Goal: Task Accomplishment & Management: Use online tool/utility

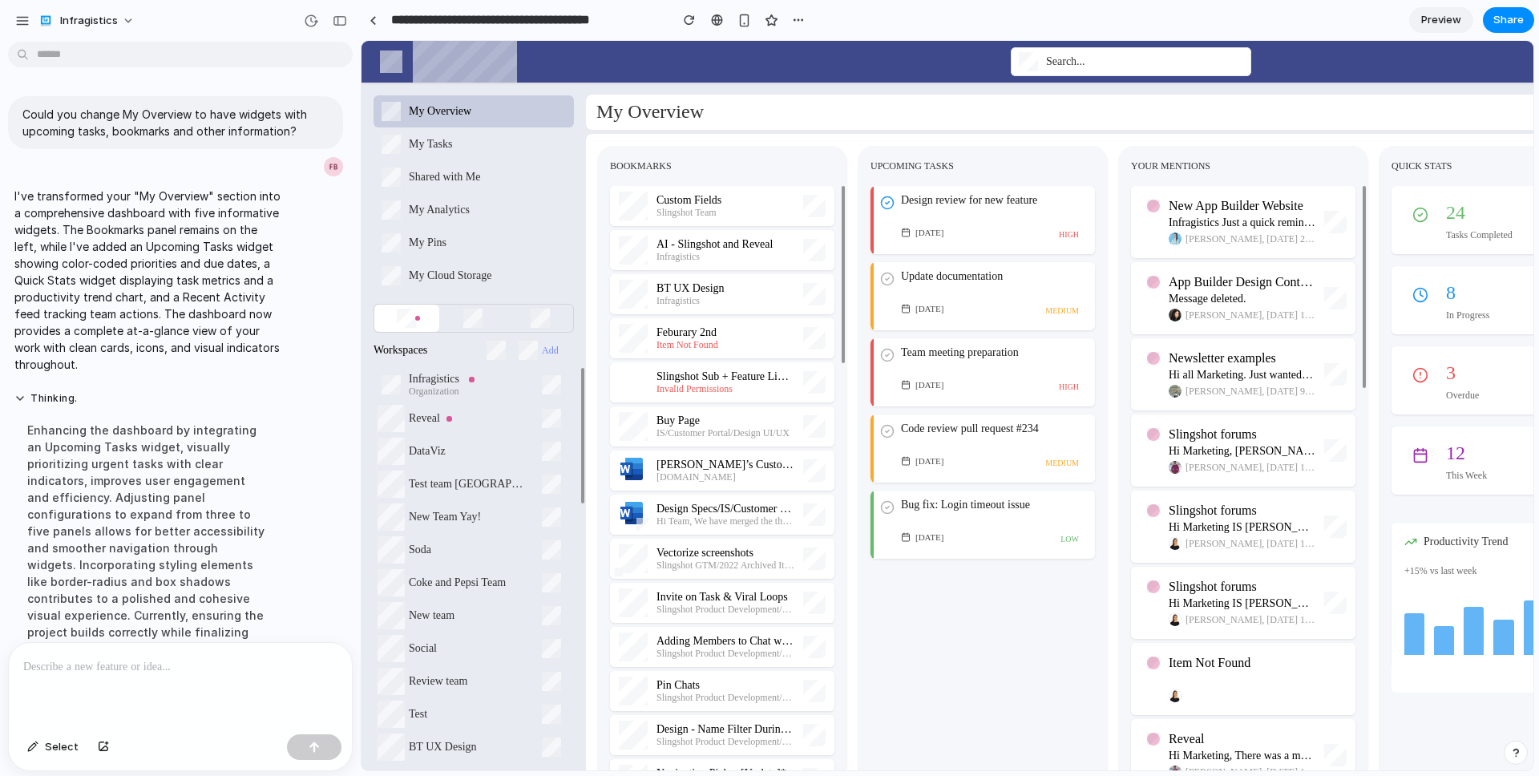
scroll to position [64, 0]
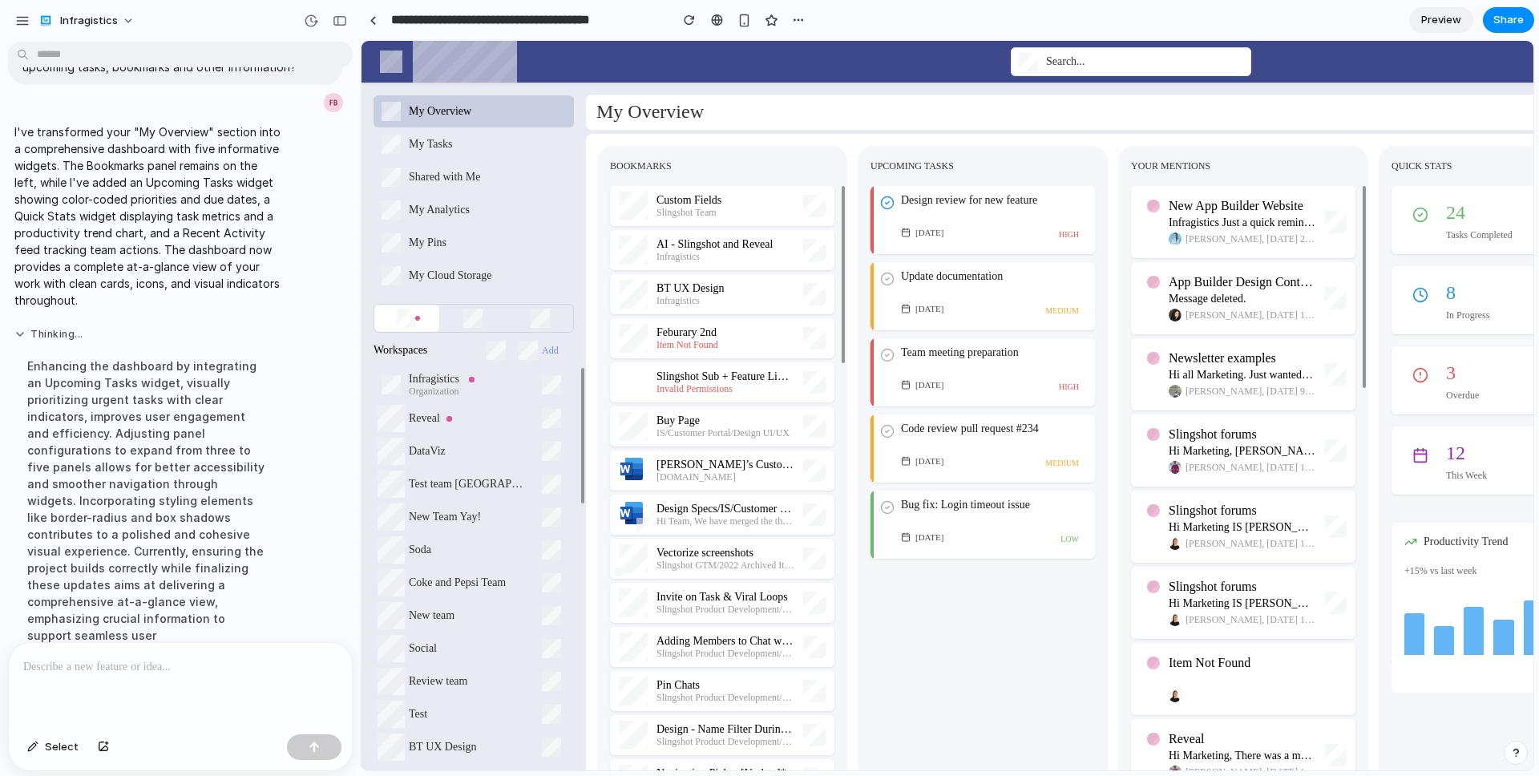
click at [71, 334] on button "Thinking ..." at bounding box center [148, 335] width 268 height 14
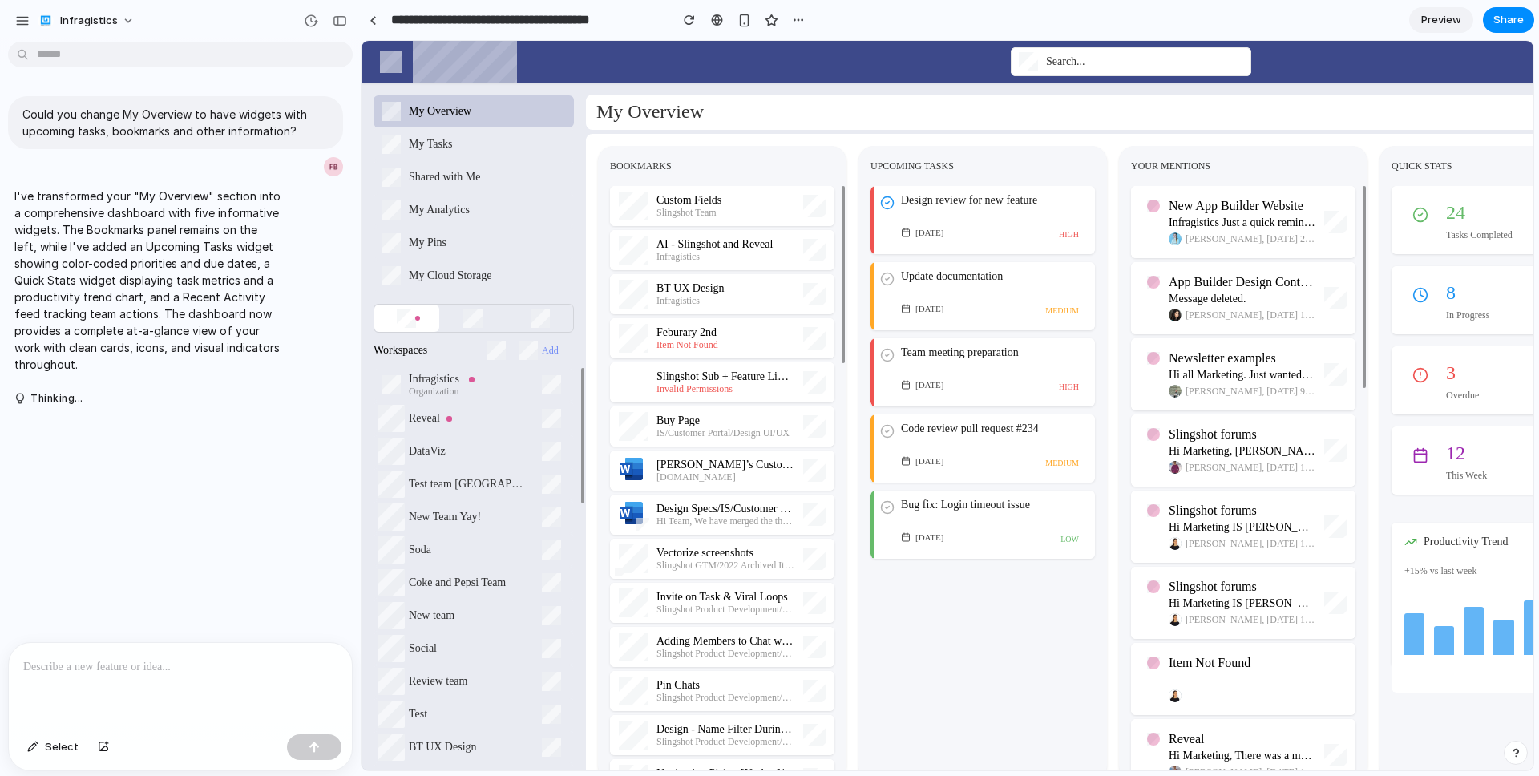
click at [1445, 22] on span "Preview" at bounding box center [1442, 20] width 40 height 16
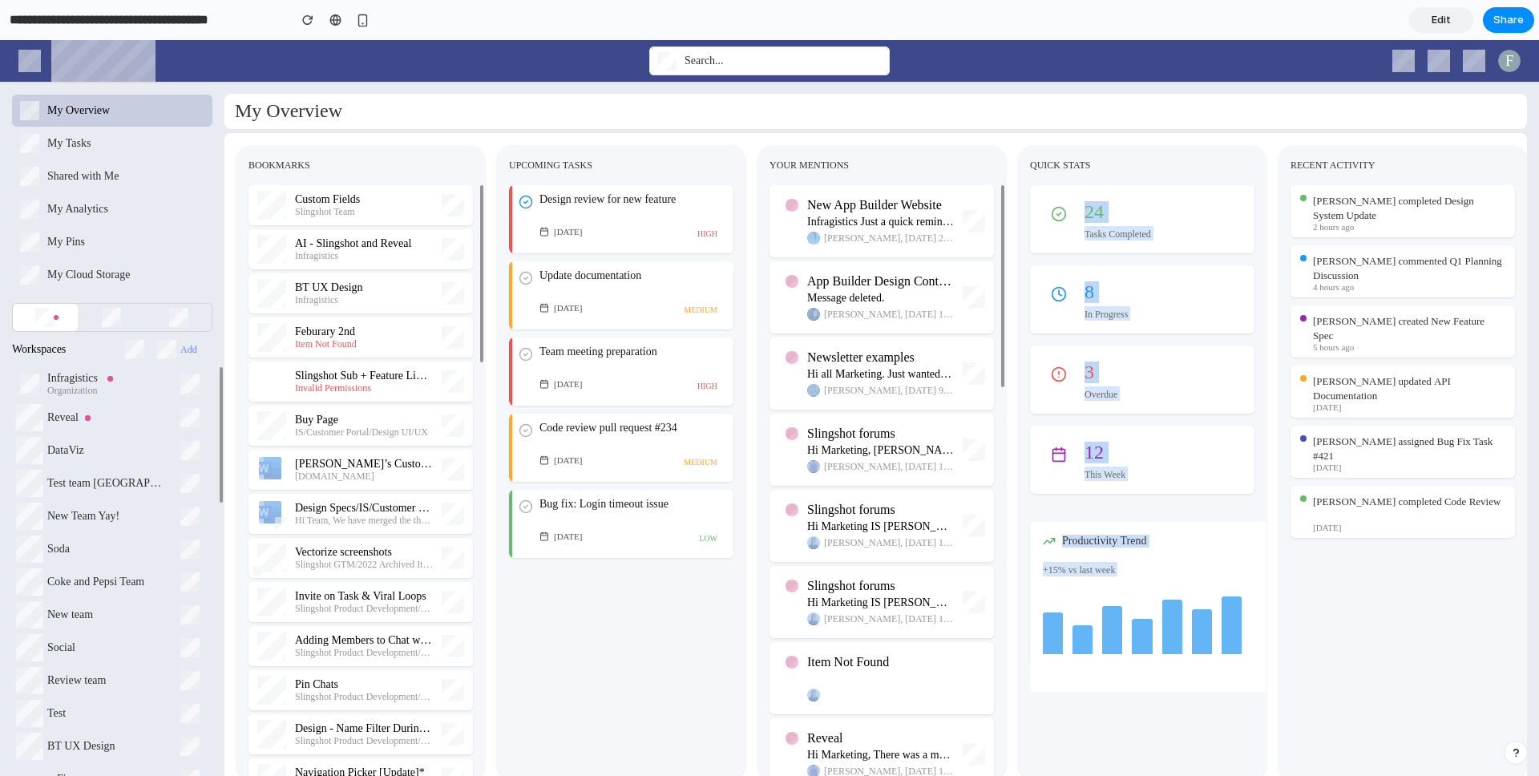
drag, startPoint x: 1295, startPoint y: 208, endPoint x: 1281, endPoint y: 148, distance: 61.7
click at [1281, 148] on div "Custom Fields Slingshot Team AI - Slingshot and Reveal Infragistics BT UX Desig…" at bounding box center [1016, 462] width 1559 height 635
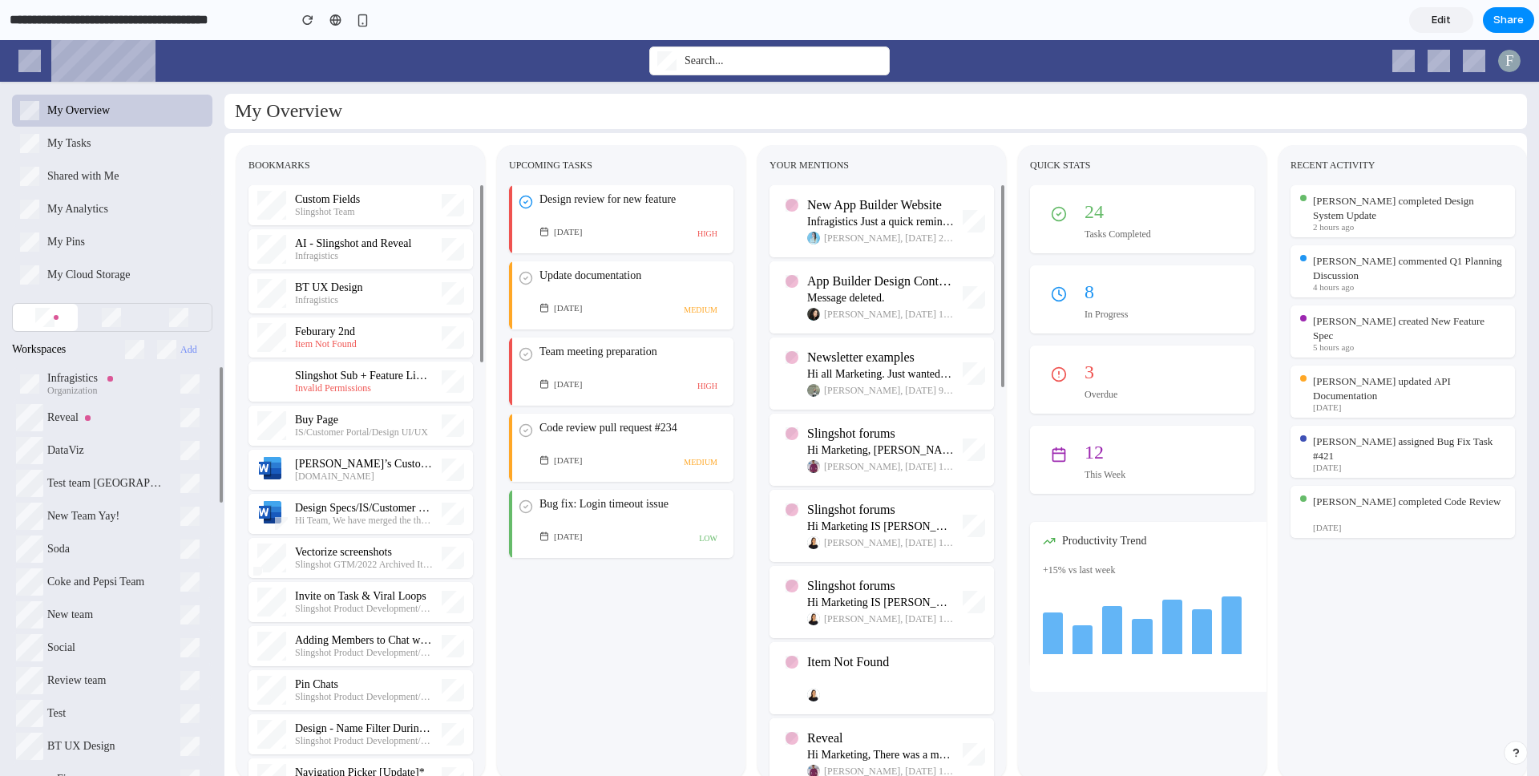
click at [1281, 148] on div "Custom Fields Slingshot Team AI - Slingshot and Reveal Infragistics BT UX Desig…" at bounding box center [1016, 462] width 1559 height 635
click at [1453, 22] on link "Edit" at bounding box center [1442, 20] width 64 height 26
